Goal: Information Seeking & Learning: Check status

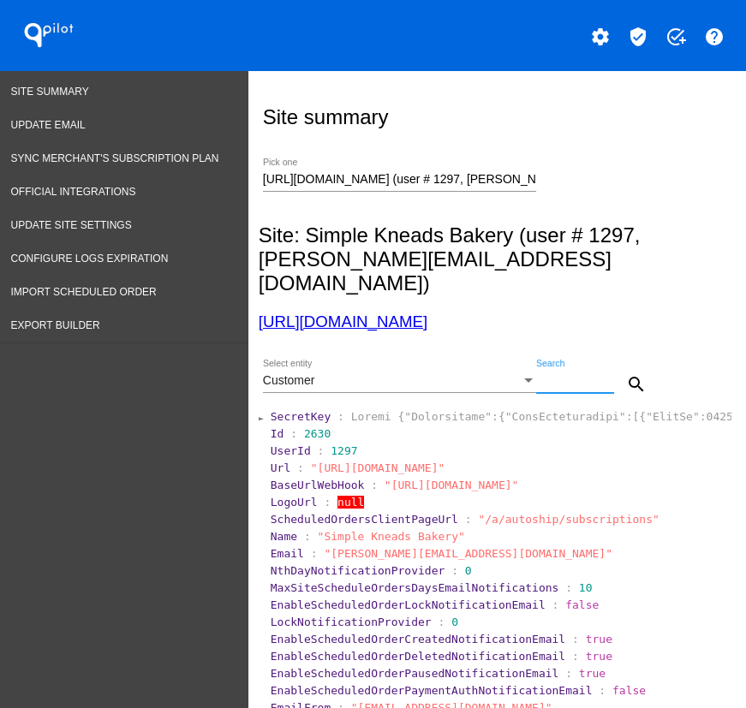
paste input "8006193086717"
click at [638, 366] on button "search" at bounding box center [636, 383] width 34 height 34
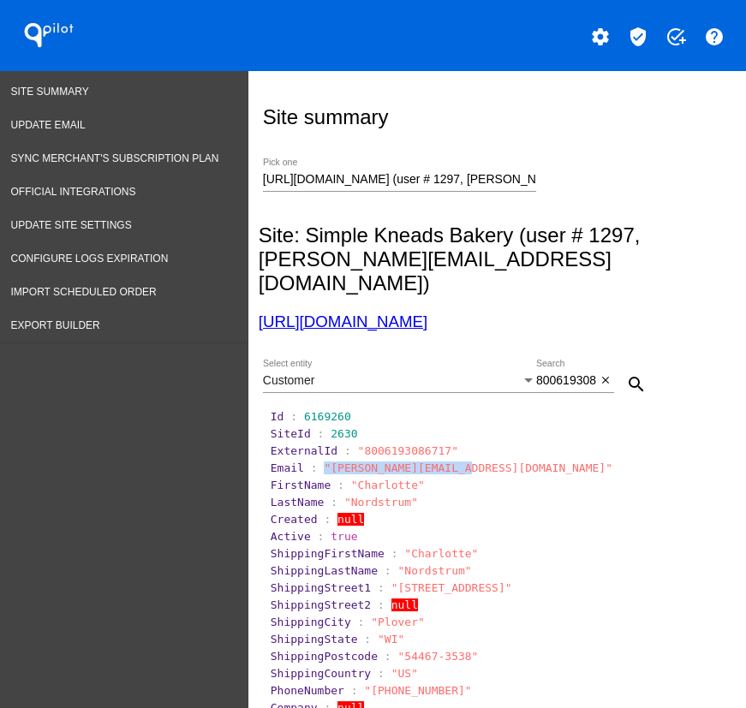
drag, startPoint x: 449, startPoint y: 449, endPoint x: 318, endPoint y: 450, distance: 131.8
click at [324, 461] on span ""[PERSON_NAME][EMAIL_ADDRESS][DOMAIN_NAME]"" at bounding box center [468, 467] width 288 height 13
drag, startPoint x: 320, startPoint y: 450, endPoint x: 449, endPoint y: 445, distance: 129.3
click at [449, 461] on span ""[PERSON_NAME][EMAIL_ADDRESS][DOMAIN_NAME]"" at bounding box center [468, 467] width 288 height 13
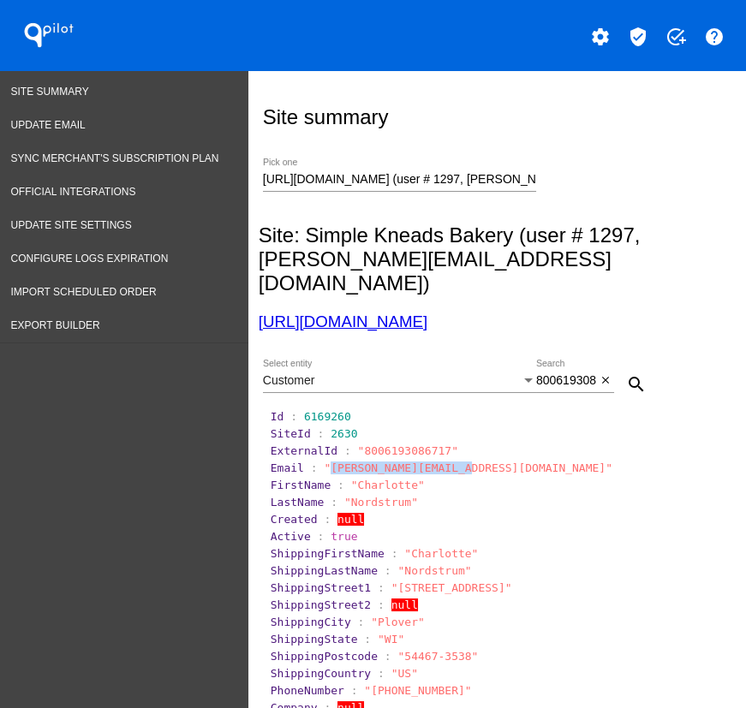
copy span "[PERSON_NAME][EMAIL_ADDRESS][DOMAIN_NAME]"
click at [351, 359] on div "Customer Select entity" at bounding box center [399, 375] width 273 height 33
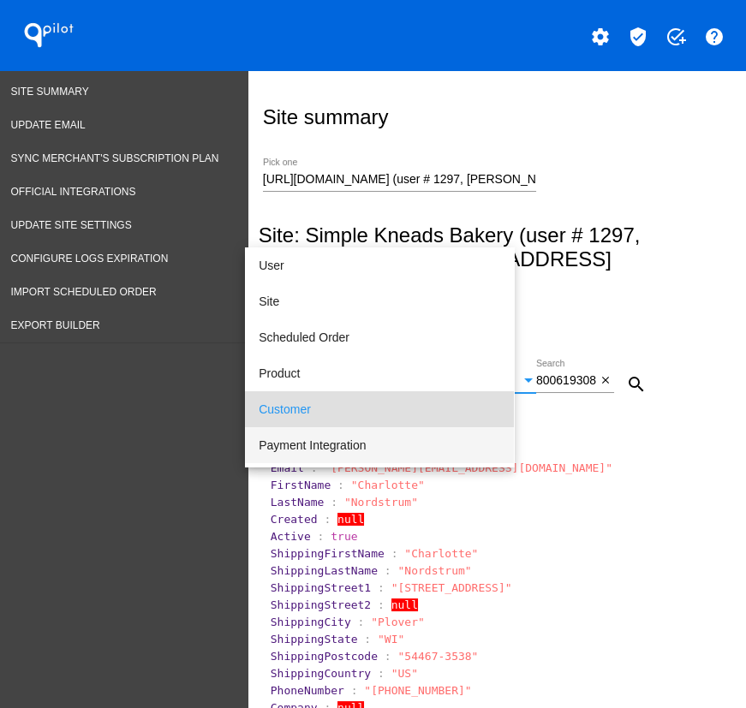
scroll to position [51, 0]
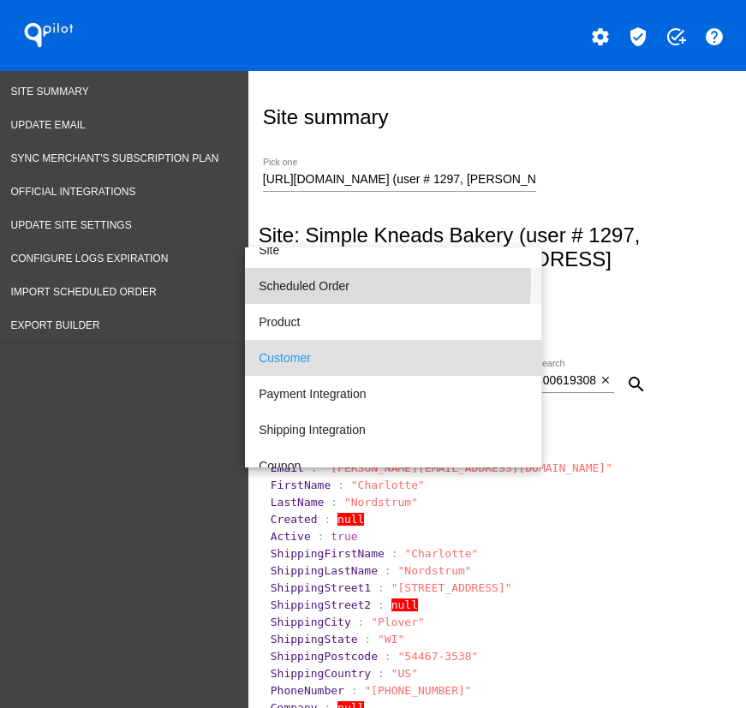
click at [320, 281] on span "Scheduled Order" at bounding box center [392, 286] width 269 height 36
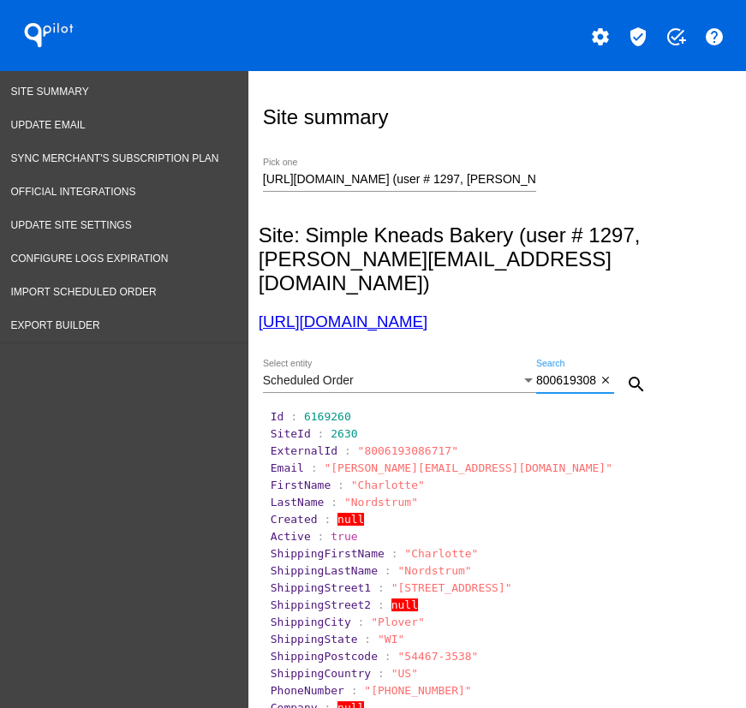
click at [568, 374] on input "8006193086717" at bounding box center [566, 381] width 60 height 14
paste input "[PERSON_NAME][EMAIL_ADDRESS][DOMAIN_NAME]"
type input "[PERSON_NAME][EMAIL_ADDRESS][DOMAIN_NAME]"
click at [626, 374] on mat-icon "search" at bounding box center [636, 384] width 21 height 21
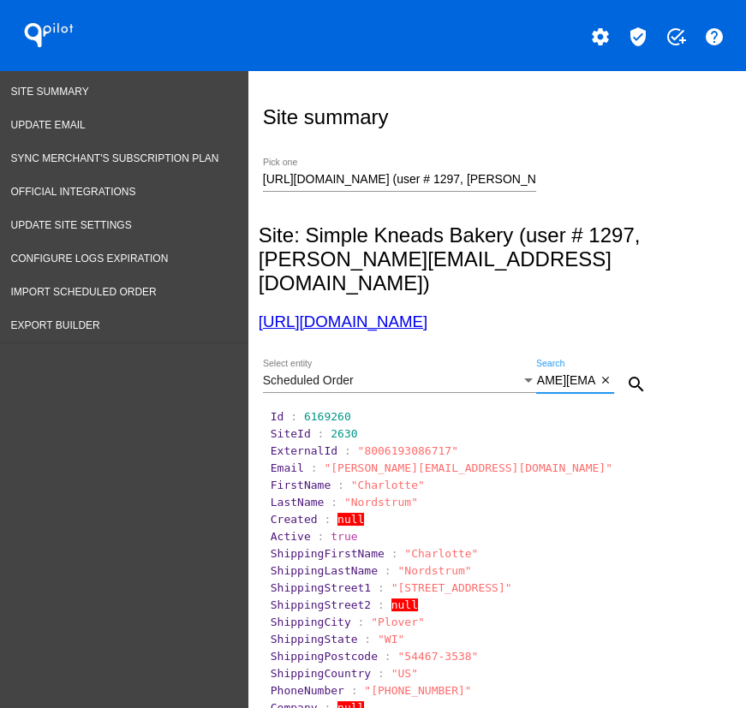
scroll to position [0, 0]
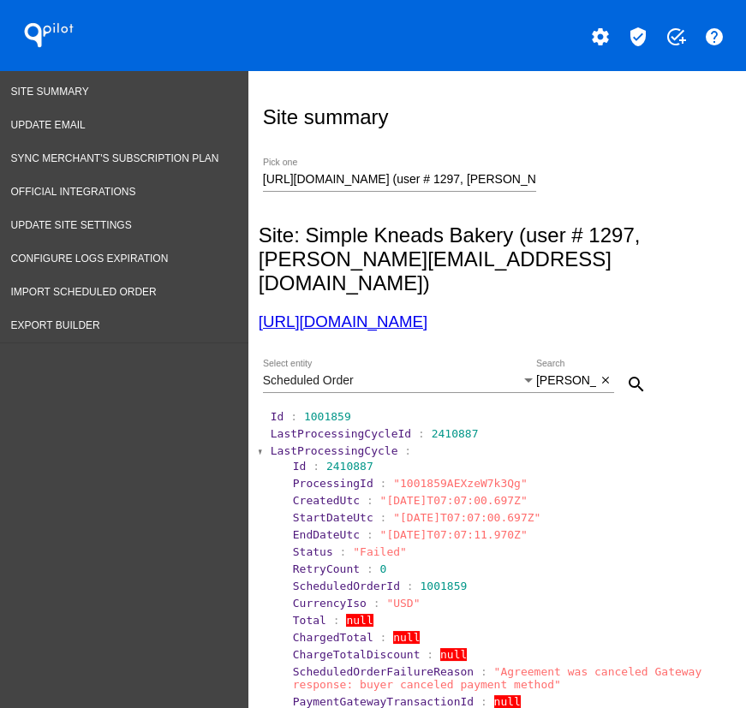
click at [331, 444] on span "LastProcessingCycle" at bounding box center [334, 450] width 128 height 13
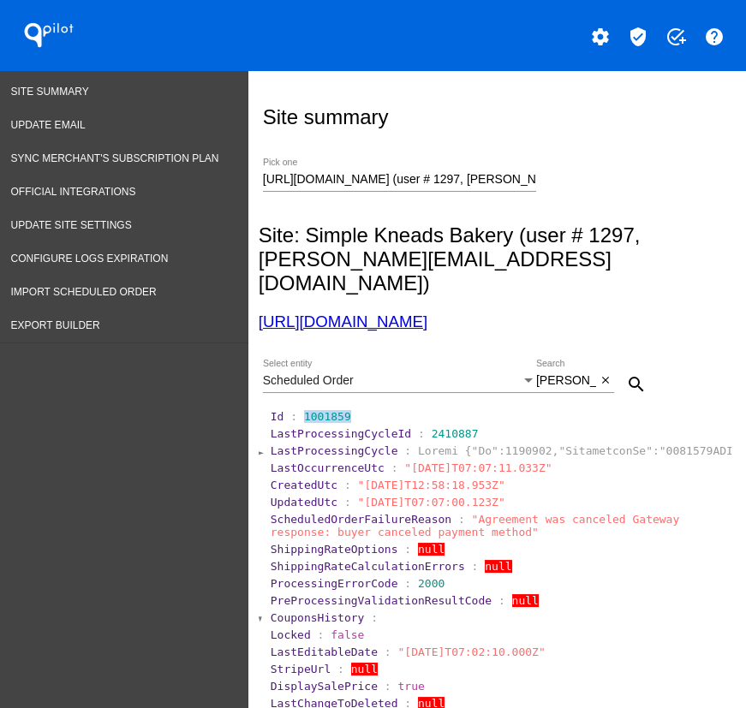
drag, startPoint x: 346, startPoint y: 385, endPoint x: 296, endPoint y: 389, distance: 49.8
click at [296, 410] on section "Id : 1001859" at bounding box center [499, 416] width 458 height 13
copy span "1001859"
click at [504, 134] on div "Site summary" at bounding box center [494, 117] width 472 height 58
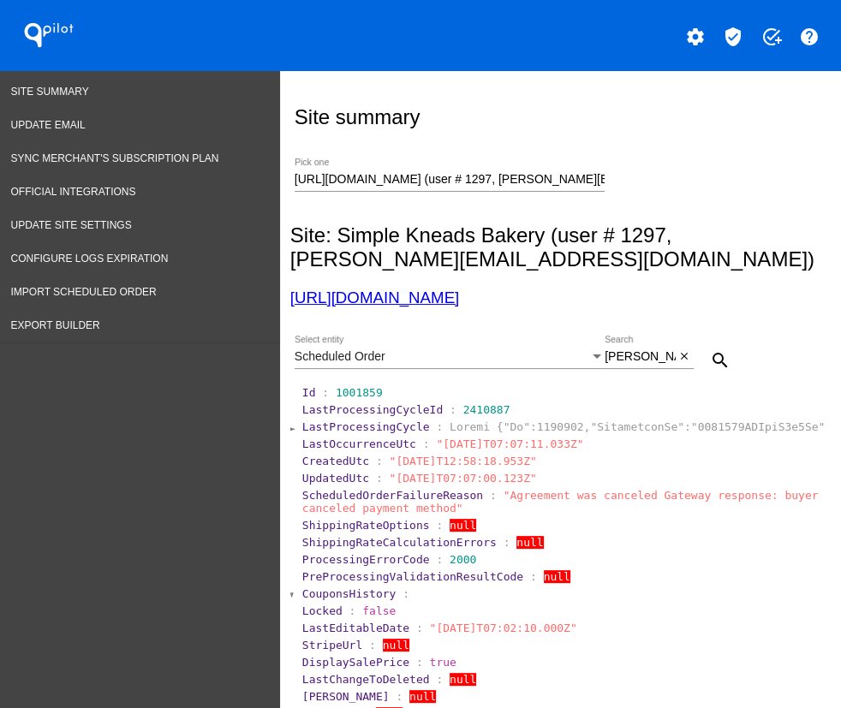
click at [378, 62] on div "QPilot settings verified_user add_task help" at bounding box center [420, 35] width 841 height 71
click at [492, 60] on div "QPilot settings verified_user add_task help" at bounding box center [420, 35] width 841 height 71
